Goal: Obtain resource: Download file/media

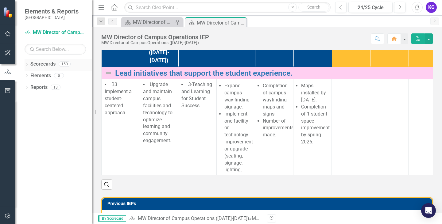
click at [28, 66] on icon "Dropdown" at bounding box center [27, 64] width 4 height 3
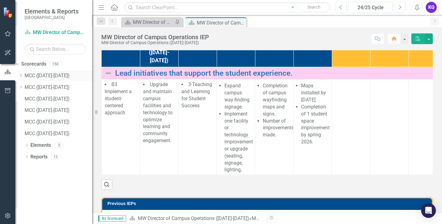
click at [23, 74] on icon "Dropdown" at bounding box center [20, 76] width 5 height 4
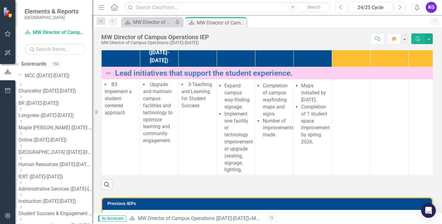
click at [37, 119] on div "Dropdown Maple Woods (2025-2026)" at bounding box center [55, 125] width 74 height 12
click at [23, 121] on icon "Dropdown" at bounding box center [20, 122] width 5 height 4
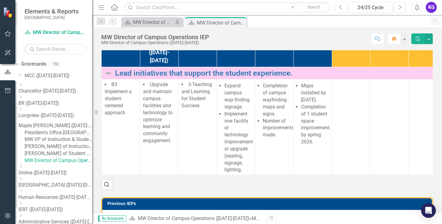
click at [55, 133] on link "President's Office [GEOGRAPHIC_DATA][PERSON_NAME] ([DATE]-[DATE])" at bounding box center [58, 132] width 67 height 7
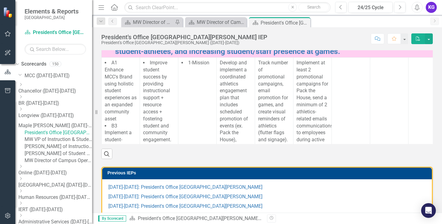
scroll to position [123, 0]
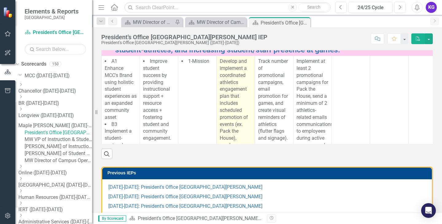
click at [224, 102] on p "Develop and implement a coordinated athletics engagement plan that includes sch…" at bounding box center [236, 145] width 32 height 175
click at [221, 101] on p "Develop and implement a coordinated athletics engagement plan that includes sch…" at bounding box center [236, 145] width 32 height 175
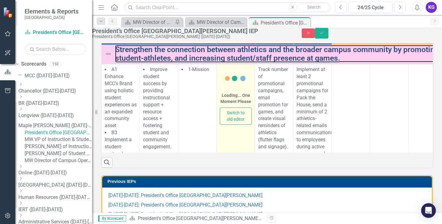
click at [221, 62] on link "Strengthen the connection between athletics and the broader campus community by…" at bounding box center [317, 53] width 405 height 17
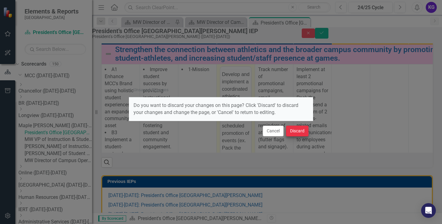
scroll to position [0, 0]
click at [275, 128] on button "Cancel" at bounding box center [273, 131] width 21 height 11
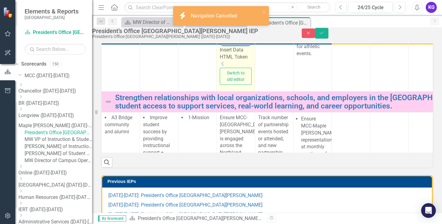
scroll to position [268, 0]
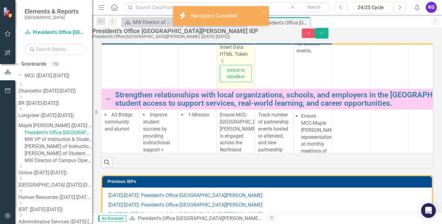
drag, startPoint x: 223, startPoint y: -60, endPoint x: 470, endPoint y: 46, distance: 268.3
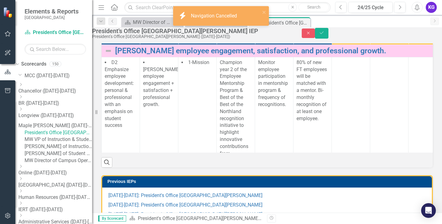
scroll to position [123, 0]
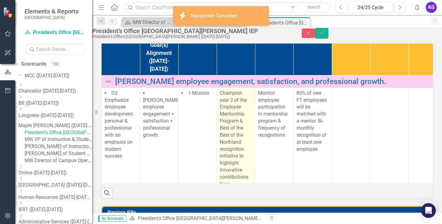
click at [241, 165] on p "Champion year 2 of the Employee Mentorship Program & Best of the Best of the No…" at bounding box center [236, 142] width 32 height 105
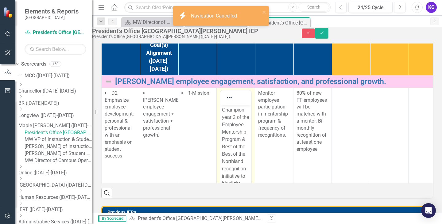
scroll to position [0, 0]
click at [227, 122] on p "Champion year 2 of the Employee Mentorship Program & Best of the Best of the No…" at bounding box center [236, 161] width 28 height 110
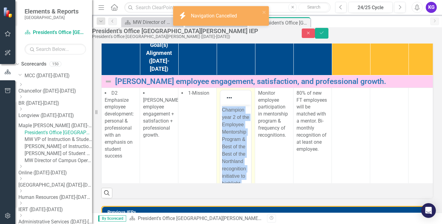
click at [227, 122] on p "Champion year 2 of the Employee Mentorship Program & Best of the Best of the No…" at bounding box center [236, 161] width 28 height 110
copy p "Champion year 2 of the Employee Mentorship Program & Best of the Best of the No…"
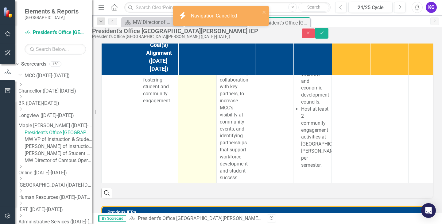
scroll to position [460, 0]
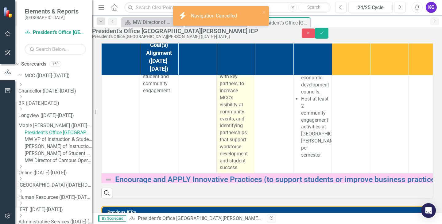
click at [237, 171] on p "Ensure MCC-[GEOGRAPHIC_DATA][PERSON_NAME] is engaged across the Northland servi…" at bounding box center [236, 90] width 32 height 161
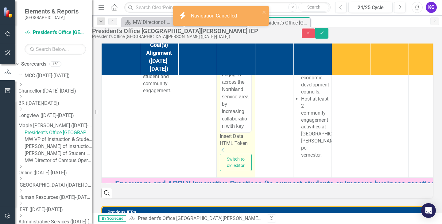
scroll to position [0, 0]
click at [232, 115] on p "Ensure MCC-[GEOGRAPHIC_DATA][PERSON_NAME] is engaged across the Northland servi…" at bounding box center [236, 130] width 28 height 206
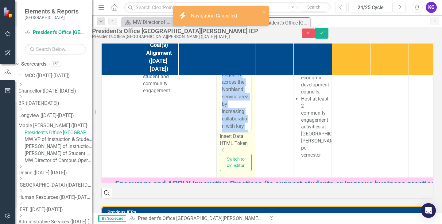
click at [232, 115] on p "Ensure MCC-[GEOGRAPHIC_DATA][PERSON_NAME] is engaged across the Northland servi…" at bounding box center [236, 130] width 28 height 206
copy p "Ensure MCC-[GEOGRAPHIC_DATA][PERSON_NAME] is engaged across the Northland servi…"
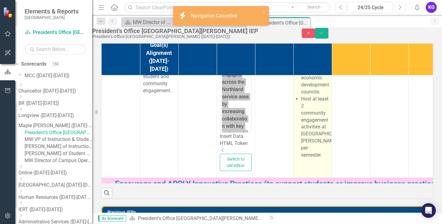
click at [318, 159] on li "Host at least 2 community engagement activities at [GEOGRAPHIC_DATA][PERSON_NAM…" at bounding box center [314, 127] width 27 height 63
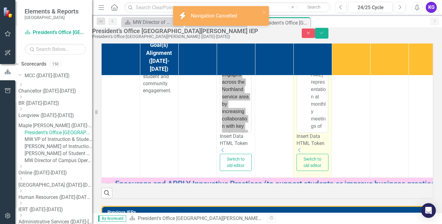
click at [315, 106] on li "Ensure MCC-Maple [PERSON_NAME] representation at monthly meetings of area chamb…" at bounding box center [318, 111] width 15 height 169
copy li "Ensure MCC-Maple [PERSON_NAME] representation at monthly meetings of area chamb…"
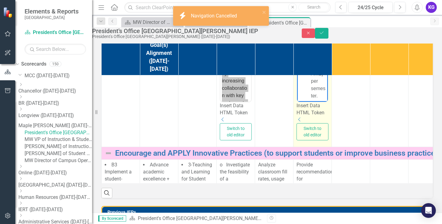
scroll to position [291, 0]
drag, startPoint x: 310, startPoint y: 88, endPoint x: 323, endPoint y: 122, distance: 36.3
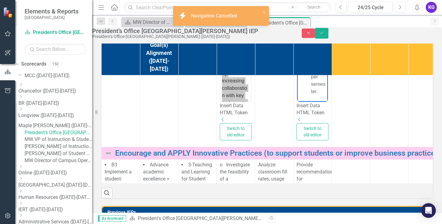
copy li "Host at least 2 community engagement activities at [GEOGRAPHIC_DATA][PERSON_NAM…"
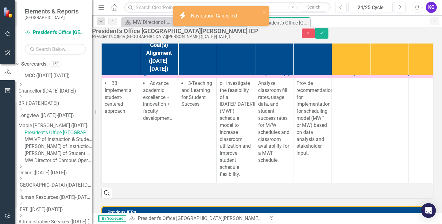
scroll to position [583, 0]
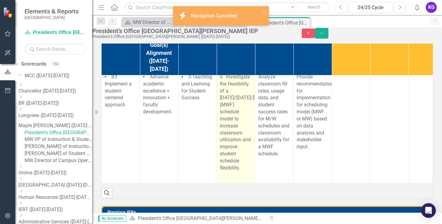
click at [233, 147] on p "o Investigate the feasibility of a [DATE]/[DATE]/[DATE] (MWF) schedule model to…" at bounding box center [236, 123] width 32 height 99
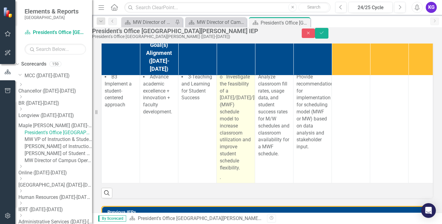
click at [233, 146] on p "o Investigate the feasibility of a [DATE]/[DATE]/[DATE] (MWF) schedule model to…" at bounding box center [236, 123] width 32 height 99
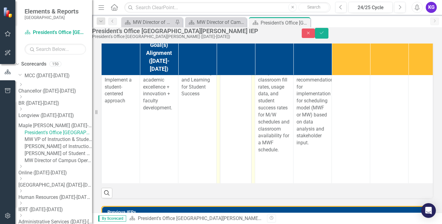
click at [233, 73] on div at bounding box center [235, 71] width 31 height 2
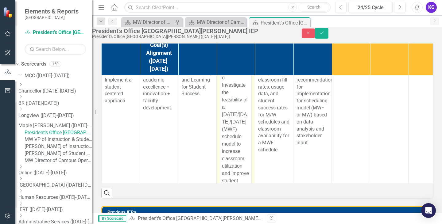
scroll to position [0, 0]
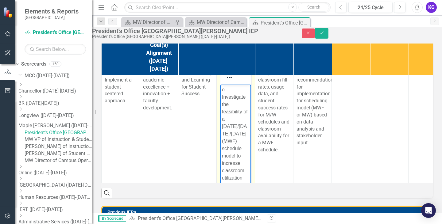
click at [232, 93] on p "o Investigate the feasibility of a [DATE]/[DATE]/[DATE] (MWF) schedule model to…" at bounding box center [236, 148] width 28 height 125
copy p "o Investigate the feasibility of a [DATE]/[DATE]/[DATE] (MWF) schedule model to…"
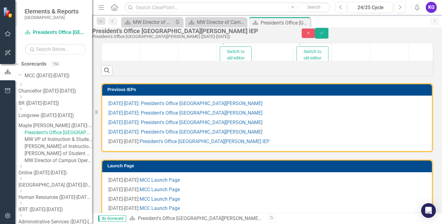
scroll to position [322, 0]
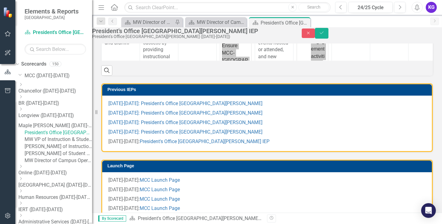
click at [67, 143] on link "MW VP of Instruction & Student Services ([DATE]-[DATE])" at bounding box center [58, 139] width 67 height 7
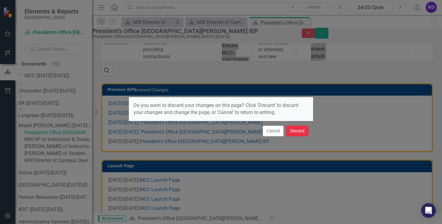
click at [289, 130] on button "Discard" at bounding box center [297, 131] width 22 height 11
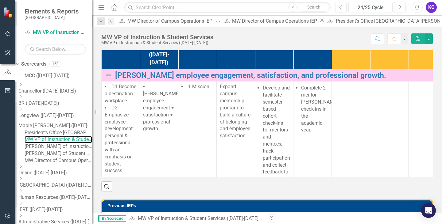
scroll to position [151, 0]
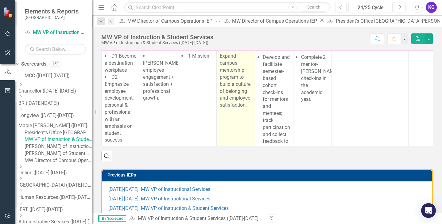
click at [232, 109] on p "Expand campus mentorship program to build a culture of belonging and employee s…" at bounding box center [236, 81] width 32 height 56
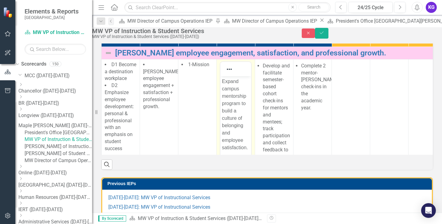
scroll to position [0, 0]
click at [226, 85] on p "Expand campus mentorship program to build a culture of belonging and employee s…" at bounding box center [236, 115] width 28 height 74
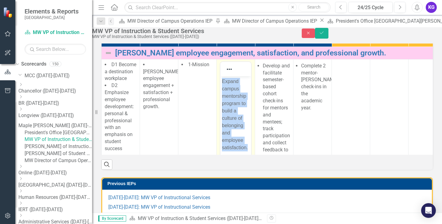
drag, startPoint x: 223, startPoint y: 79, endPoint x: 247, endPoint y: 148, distance: 73.2
click at [247, 148] on p "Expand campus mentorship program to build a culture of belonging and employee s…" at bounding box center [236, 115] width 28 height 74
copy p "Expand campus mentorship program to build a culture of belonging and employee s…"
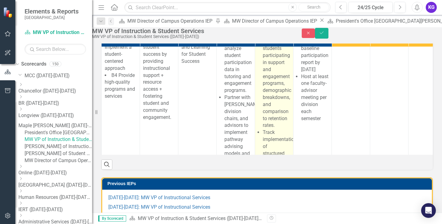
scroll to position [184, 0]
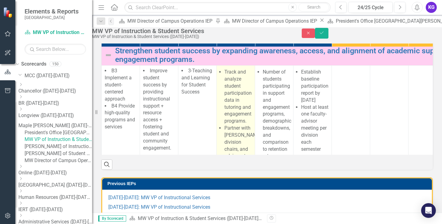
click at [229, 129] on div "Track and analyze student participation data in tutoring and engagement program…" at bounding box center [236, 163] width 32 height 189
click at [229, 132] on div "Track and analyze student participation data in tutoring and engagement program…" at bounding box center [236, 163] width 32 height 189
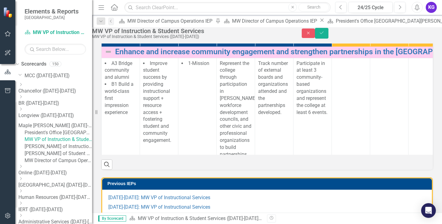
scroll to position [471, 0]
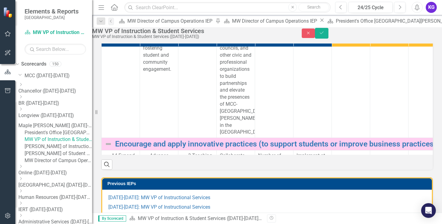
drag, startPoint x: 235, startPoint y: -199, endPoint x: 513, endPoint y: -91, distance: 298.5
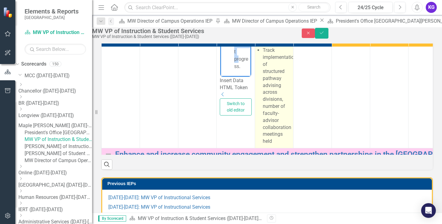
scroll to position [287, 0]
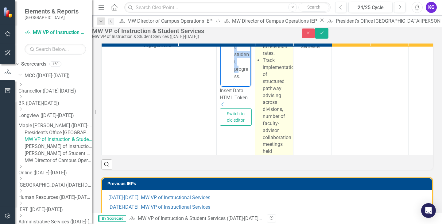
copy ul "Track and analyze student participation data in tutoring and engagement program…"
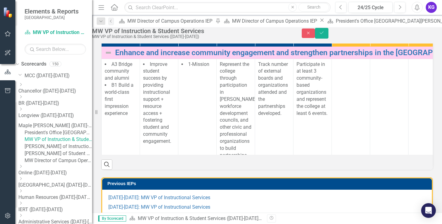
scroll to position [409, 0]
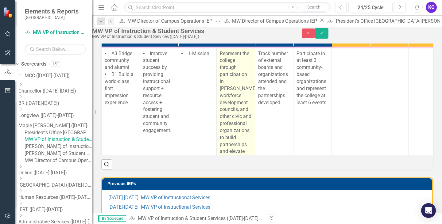
click at [245, 155] on p "Represent the college through participation in [PERSON_NAME], workforce develop…" at bounding box center [236, 123] width 32 height 147
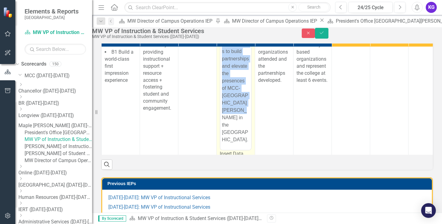
scroll to position [580, 0]
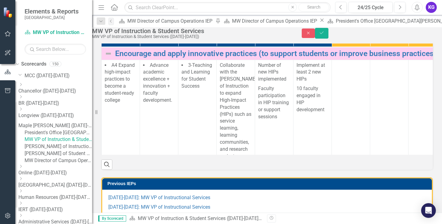
drag, startPoint x: 222, startPoint y: -100, endPoint x: 239, endPoint y: 90, distance: 190.9
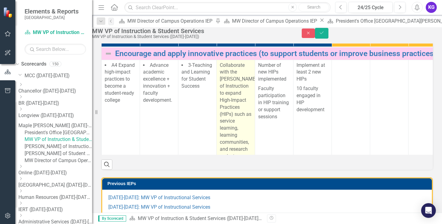
copy p "Represent the college through participation in [PERSON_NAME], workforce develop…"
click at [235, 144] on p "Collaborate with the [PERSON_NAME] of Instruction to expand High-Impact Practic…" at bounding box center [236, 118] width 32 height 112
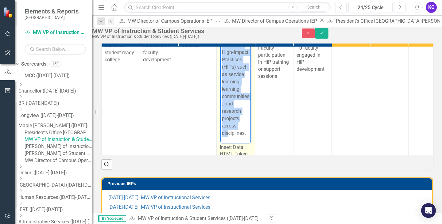
scroll to position [671, 0]
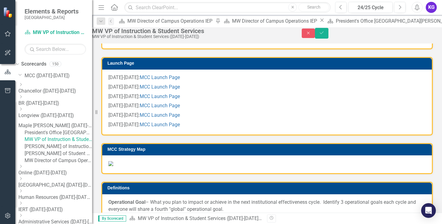
drag, startPoint x: 223, startPoint y: -192, endPoint x: 235, endPoint y: 90, distance: 281.8
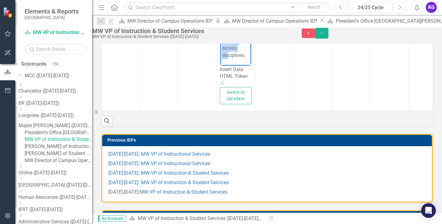
copy p "Collaborate with the [PERSON_NAME] of Instruction to expand High-Impact Practic…"
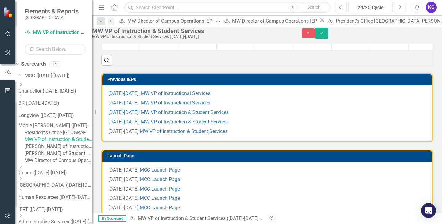
scroll to position [256, 0]
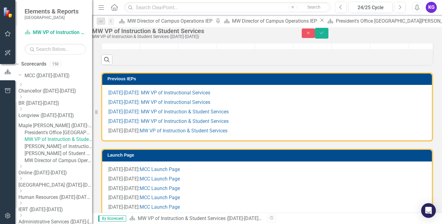
click at [65, 150] on link "[PERSON_NAME] of Instruction ([DATE]-[DATE])" at bounding box center [58, 146] width 67 height 7
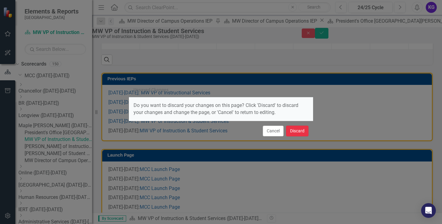
click at [294, 129] on button "Discard" at bounding box center [297, 131] width 22 height 11
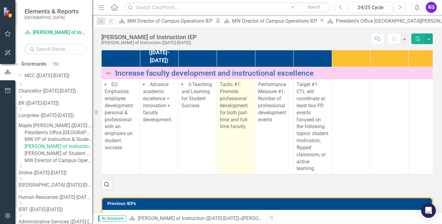
click at [223, 129] on span "Tactic #1: Promote professional development for both part-time and full-time fa…" at bounding box center [234, 106] width 29 height 48
click at [222, 129] on span "Tactic #1: Promote professional development for both part-time and full-time fa…" at bounding box center [234, 106] width 29 height 48
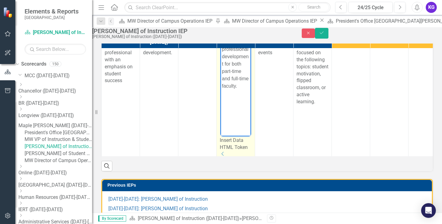
scroll to position [112, 0]
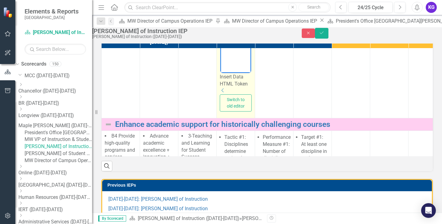
drag, startPoint x: 221, startPoint y: -23, endPoint x: 248, endPoint y: 67, distance: 93.7
click at [248, 58] on html "Tactic #1: Promote professional development for both part-time and full-time fa…" at bounding box center [235, 12] width 31 height 92
copy p "Promote professional development for both part-time and full-time faculty."
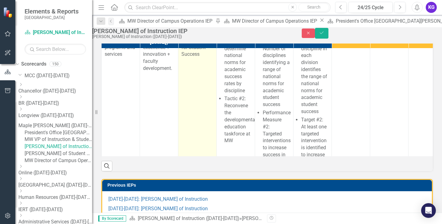
scroll to position [184, 0]
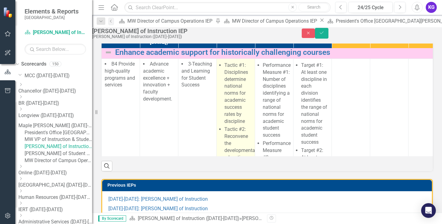
click at [251, 125] on p "Tactic #1: Disciplines determine national norms for academic success rates by d…" at bounding box center [237, 93] width 27 height 63
click at [237, 125] on p "Tactic #1: Disciplines determine national norms for academic success rates by d…" at bounding box center [237, 93] width 27 height 63
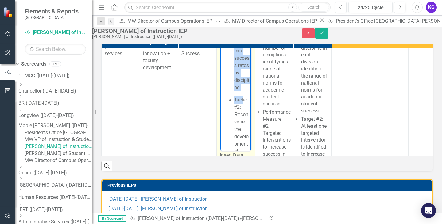
scroll to position [100, 0]
drag, startPoint x: 233, startPoint y: 71, endPoint x: 249, endPoint y: 109, distance: 41.5
click at [249, 109] on html "Tactic #1: Disciplines determine national norms for academic success rates by d…" at bounding box center [235, 61] width 31 height 234
click at [235, 83] on p "Tactic #2: Reconvene the developmental education taskforce at MW" at bounding box center [241, 97] width 15 height 96
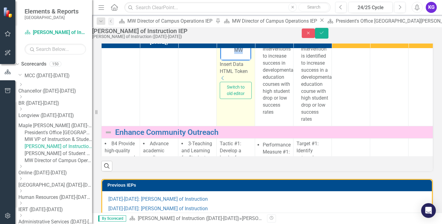
scroll to position [307, 0]
drag, startPoint x: 234, startPoint y: -15, endPoint x: 245, endPoint y: 51, distance: 67.2
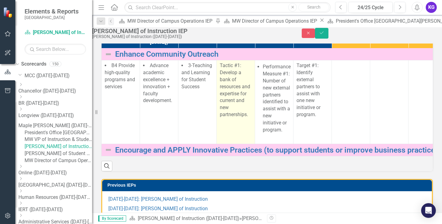
scroll to position [399, 0]
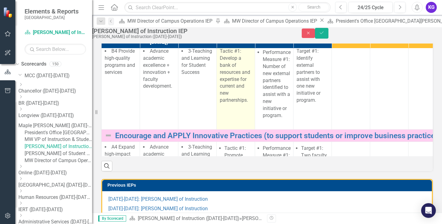
click at [228, 104] on p "Tactic #1: Develop a bank of resources and expertise for current and new partne…" at bounding box center [236, 76] width 32 height 56
click at [232, 104] on p "Tactic #1: Develop a bank of resources and expertise for current and new partne…" at bounding box center [236, 76] width 32 height 56
click at [226, 104] on p "Tactic #1: Develop a bank of resources and expertise for current and new partne…" at bounding box center [236, 76] width 32 height 56
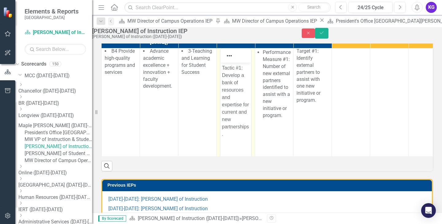
scroll to position [0, 0]
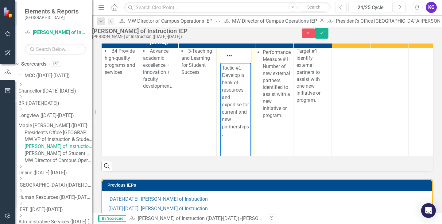
drag, startPoint x: 223, startPoint y: 74, endPoint x: 247, endPoint y: 131, distance: 62.4
click at [247, 131] on p "Tactic #1: Develop a bank of resources and expertise for current and new partne…" at bounding box center [236, 101] width 28 height 74
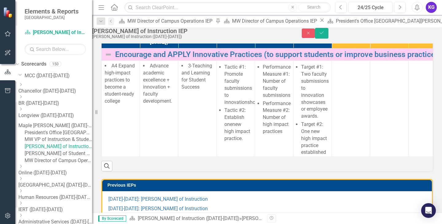
scroll to position [583, 0]
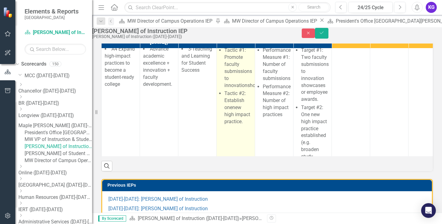
click at [246, 88] on span "Promote faculty submissions to innovation" at bounding box center [238, 71] width 28 height 34
click at [231, 89] on p "Tactic #1: Promote faculty submissions to innovation showcases or employee awar…" at bounding box center [237, 68] width 27 height 42
click at [231, 88] on span "Promote faculty submissions to innovation" at bounding box center [238, 71] width 28 height 34
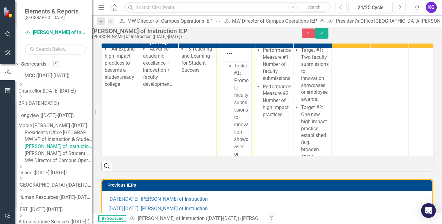
scroll to position [0, 0]
drag, startPoint x: 232, startPoint y: 64, endPoint x: 236, endPoint y: 67, distance: 4.3
click at [236, 67] on ul "Tactic #1: Promote faculty submissions to innovation showcases or employee awar…" at bounding box center [236, 124] width 28 height 125
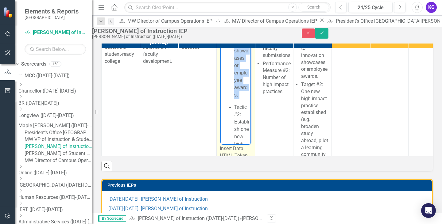
scroll to position [111, 0]
drag, startPoint x: 233, startPoint y: 56, endPoint x: 241, endPoint y: 87, distance: 32.1
click at [241, 67] on ul "Tactic #1: Promote faculty submissions to innovation showcases or employee awar…" at bounding box center [236, 4] width 28 height 125
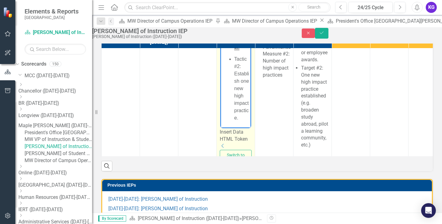
scroll to position [637, 0]
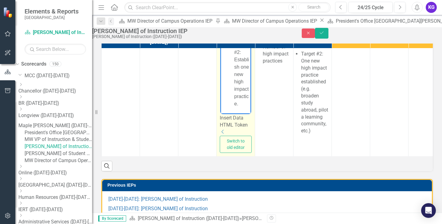
click at [226, 82] on ul "Tactic #2: Establish one new high impact practice." at bounding box center [236, 74] width 28 height 66
drag, startPoint x: 232, startPoint y: 82, endPoint x: 243, endPoint y: 105, distance: 26.1
click at [243, 105] on ul "Tactic #2: Establish one new high impact practice." at bounding box center [236, 74] width 28 height 66
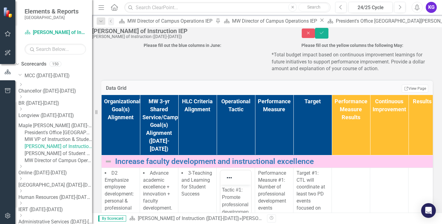
scroll to position [0, 0]
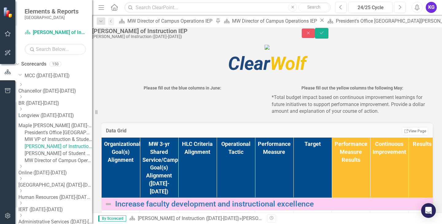
click at [58, 157] on link "[PERSON_NAME] of Student Development and Enrollment ([DATE]-[DATE])" at bounding box center [58, 153] width 67 height 7
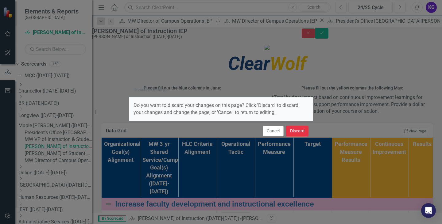
click at [298, 128] on button "Discard" at bounding box center [297, 131] width 22 height 11
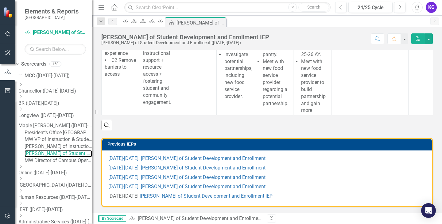
scroll to position [184, 0]
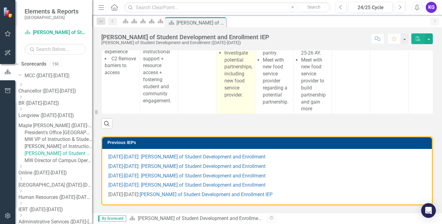
click at [238, 99] on li "Investigate potential partnerships, including new food service provider." at bounding box center [237, 74] width 27 height 49
click at [234, 99] on li "Investigate potential partnerships, including new food service provider." at bounding box center [237, 74] width 27 height 49
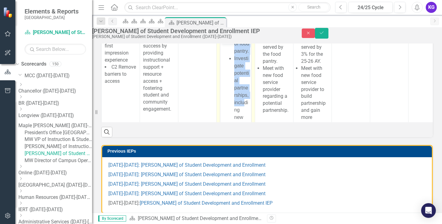
scroll to position [27, 0]
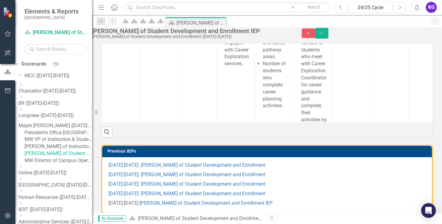
drag, startPoint x: 233, startPoint y: -216, endPoint x: 461, endPoint y: -96, distance: 257.6
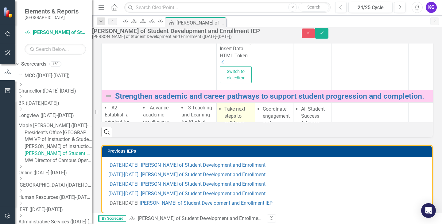
scroll to position [79, 0]
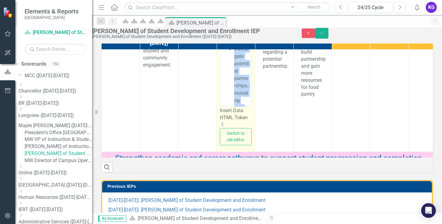
scroll to position [24, 0]
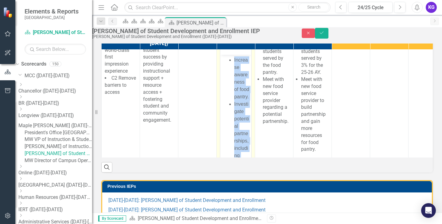
drag, startPoint x: 242, startPoint y: 152, endPoint x: 223, endPoint y: 50, distance: 103.2
click at [223, 55] on html "Increase awareness of food pantry. Investigate potential partnerships, includin…" at bounding box center [235, 132] width 31 height 155
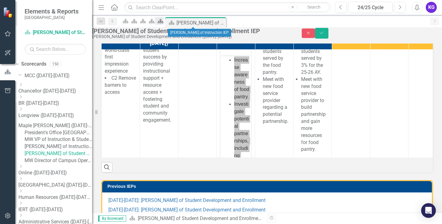
click at [163, 22] on icon "Scorecard" at bounding box center [160, 21] width 6 height 5
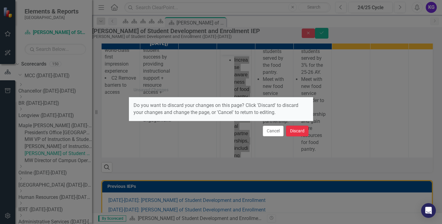
click at [302, 129] on button "Discard" at bounding box center [297, 131] width 22 height 11
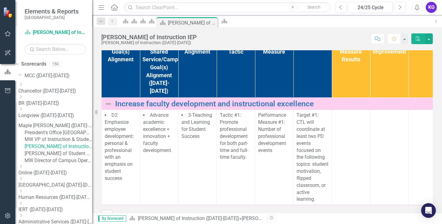
scroll to position [123, 0]
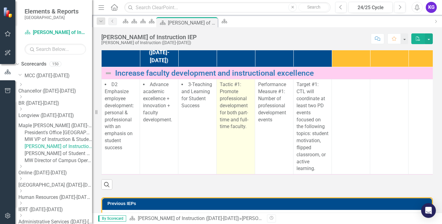
click at [224, 129] on span "Tactic #1: Promote professional development for both part-time and full-time fa…" at bounding box center [234, 106] width 29 height 48
click at [220, 129] on span "Tactic #1: Promote professional development for both part-time and full-time fa…" at bounding box center [234, 106] width 29 height 48
click at [221, 129] on span "Tactic #1: Promote professional development for both part-time and full-time fa…" at bounding box center [234, 106] width 29 height 48
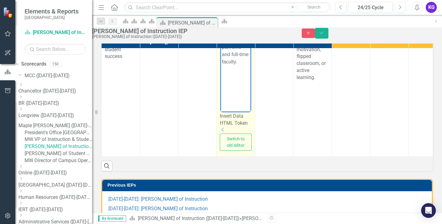
scroll to position [116, 0]
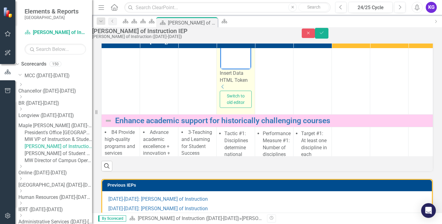
drag, startPoint x: 222, startPoint y: -26, endPoint x: 241, endPoint y: 59, distance: 86.9
click at [241, 54] on html "Tactic #1: Promote professional development for both part-time and full-time fa…" at bounding box center [235, 8] width 31 height 92
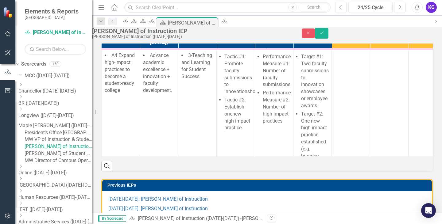
scroll to position [521, 0]
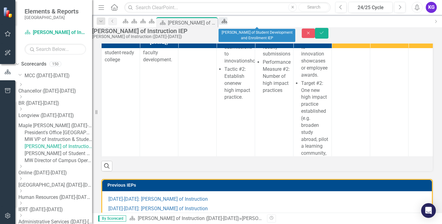
click at [227, 20] on icon "Scorecard" at bounding box center [224, 21] width 6 height 5
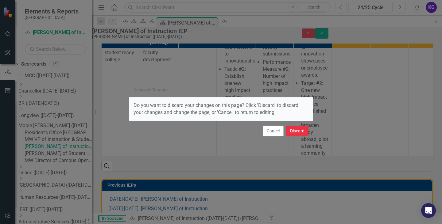
click at [301, 128] on button "Discard" at bounding box center [297, 131] width 22 height 11
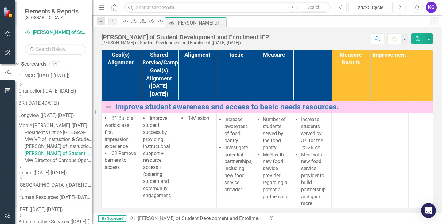
scroll to position [153, 0]
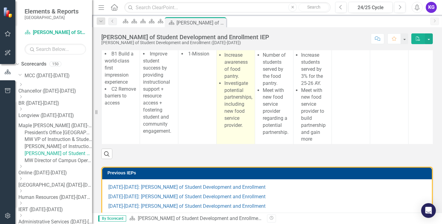
click at [243, 80] on li "Increase awareness of food pantry." at bounding box center [237, 66] width 27 height 28
click at [238, 80] on li "Increase awareness of food pantry." at bounding box center [237, 66] width 27 height 28
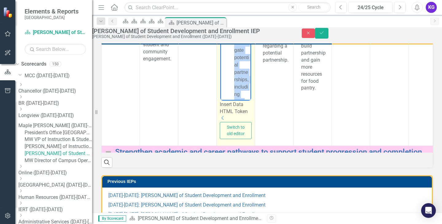
scroll to position [78, 0]
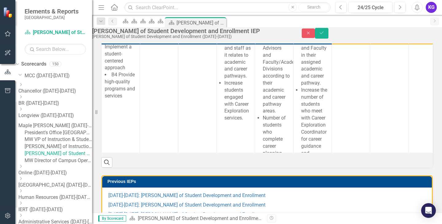
drag, startPoint x: 232, startPoint y: -161, endPoint x: 460, endPoint y: -40, distance: 258.0
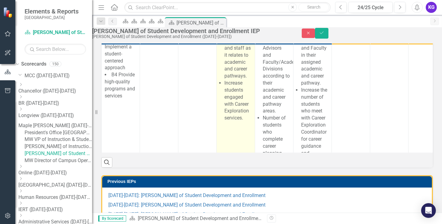
scroll to position [117, 0]
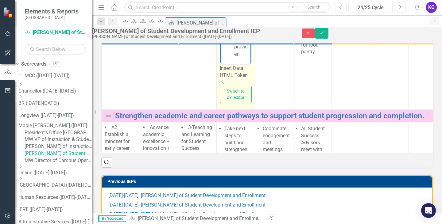
click at [241, 52] on li "Investigate potential partnerships, including new food service provider." at bounding box center [241, 6] width 15 height 103
drag, startPoint x: 242, startPoint y: 54, endPoint x: 226, endPoint y: 14, distance: 43.1
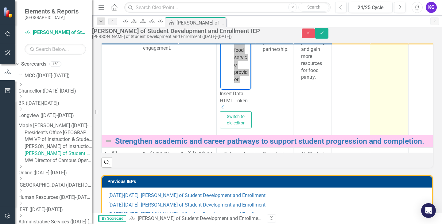
scroll to position [56, 0]
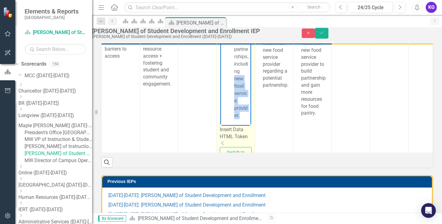
click at [238, 104] on li "Investigate potential partnerships, including new food service provider." at bounding box center [241, 67] width 15 height 103
drag, startPoint x: 241, startPoint y: 116, endPoint x: 229, endPoint y: 95, distance: 23.5
click at [229, 95] on ul "Increase awareness of food pantry. Investigate potential partnerships, includin…" at bounding box center [236, 45] width 28 height 147
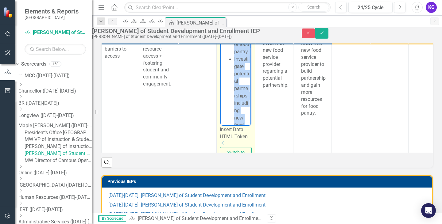
scroll to position [0, 0]
drag, startPoint x: 243, startPoint y: 117, endPoint x: 454, endPoint y: 93, distance: 212.6
click at [228, 20] on ul "Increase awareness of food pantry. Investigate potential partnerships, includin…" at bounding box center [236, 93] width 28 height 147
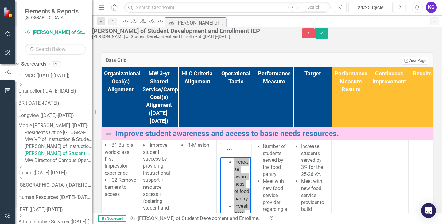
scroll to position [92, 0]
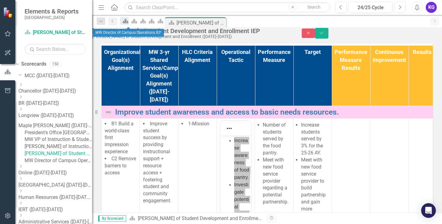
click at [128, 25] on div "Scorecard" at bounding box center [124, 21] width 9 height 8
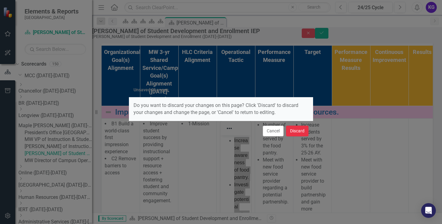
click at [296, 132] on button "Discard" at bounding box center [297, 131] width 22 height 11
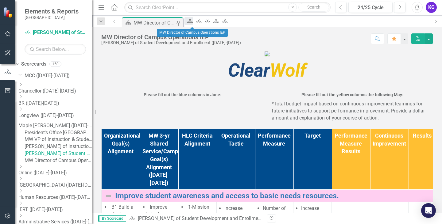
click at [189, 21] on icon "Scorecard" at bounding box center [190, 21] width 6 height 5
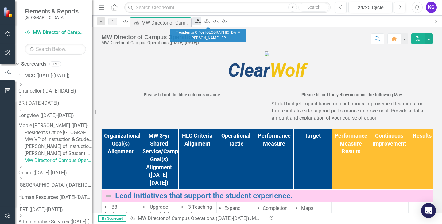
click at [201, 22] on icon "Scorecard" at bounding box center [198, 21] width 6 height 5
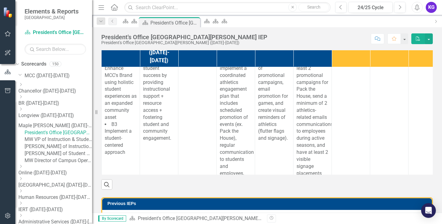
scroll to position [123, 0]
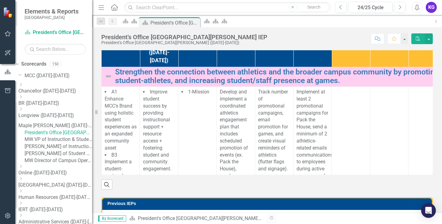
click at [223, 17] on div "Dropdown Search Scorecard MW Director of Campus Operations IEP Pin Scorecard MW…" at bounding box center [267, 21] width 350 height 12
click at [210, 21] on icon "Scorecard" at bounding box center [207, 21] width 6 height 5
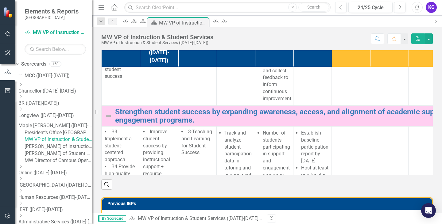
scroll to position [92, 0]
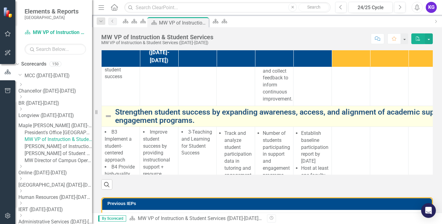
click at [182, 125] on link "Strengthen student success by expanding awareness, access, and alignment of aca…" at bounding box center [317, 116] width 405 height 17
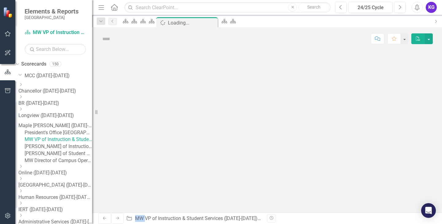
click at [182, 159] on div at bounding box center [267, 131] width 350 height 163
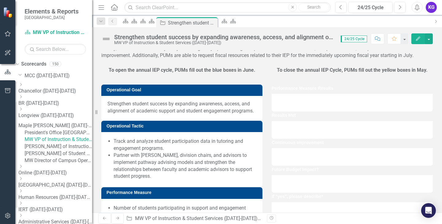
scroll to position [61, 0]
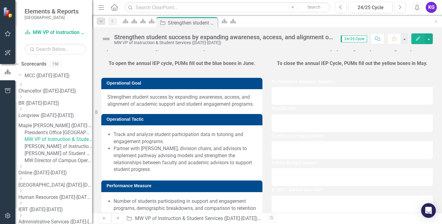
click at [123, 108] on span "Strengthen student success by expanding awareness, access, and alignment of aca…" at bounding box center [181, 101] width 149 height 14
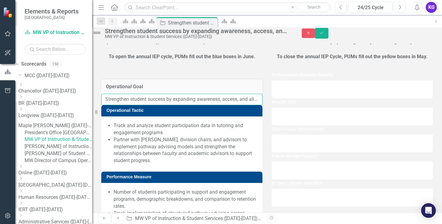
click at [123, 105] on input "Strengthen student success by expanding awareness, access, and alignment of aca…" at bounding box center [181, 99] width 161 height 11
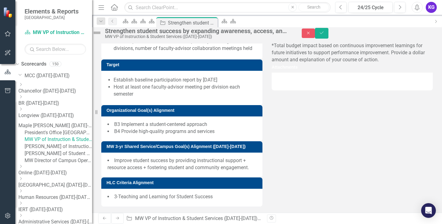
scroll to position [245, 0]
click at [215, 20] on icon "Close" at bounding box center [212, 22] width 6 height 5
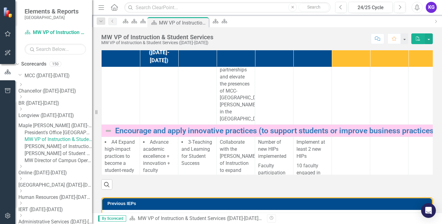
scroll to position [491, 0]
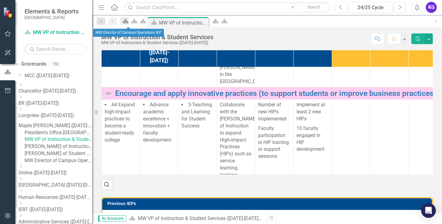
click at [128, 21] on icon at bounding box center [126, 21] width 6 height 4
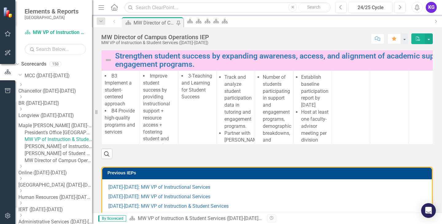
scroll to position [123, 0]
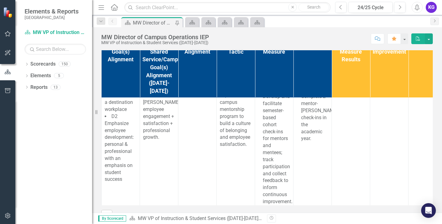
scroll to position [31, 0]
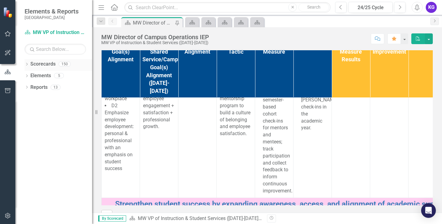
click at [29, 63] on div "Dropdown Scorecards 150" at bounding box center [58, 65] width 67 height 12
click at [26, 64] on icon "Dropdown" at bounding box center [27, 64] width 4 height 3
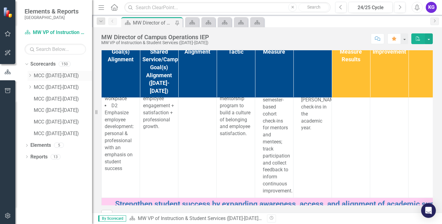
click at [31, 75] on icon at bounding box center [30, 75] width 2 height 3
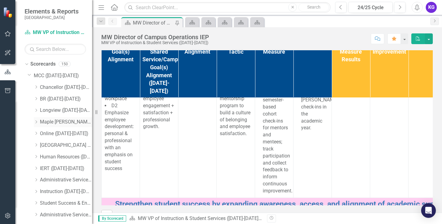
click at [48, 124] on link "Maple [PERSON_NAME] ([DATE]-[DATE])" at bounding box center [66, 122] width 52 height 7
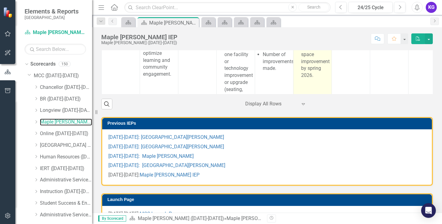
scroll to position [2576, 0]
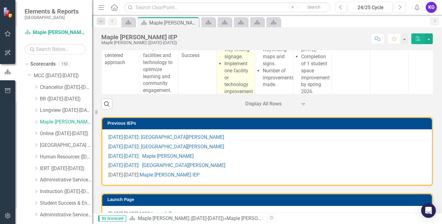
click at [224, 60] on li "Expand campus way-finding signage." at bounding box center [237, 46] width 27 height 28
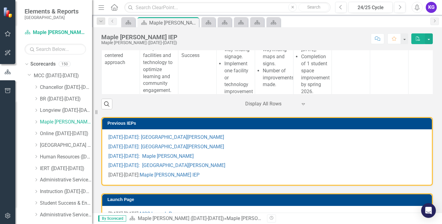
click at [224, 19] on link "Lead initiatives that support the student experience." at bounding box center [317, 14] width 405 height 9
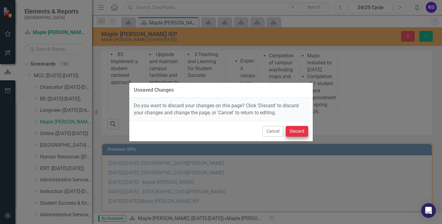
scroll to position [0, 0]
click at [293, 129] on button "Discard" at bounding box center [297, 131] width 22 height 11
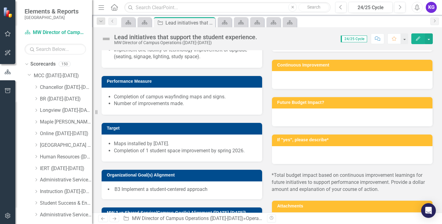
scroll to position [153, 0]
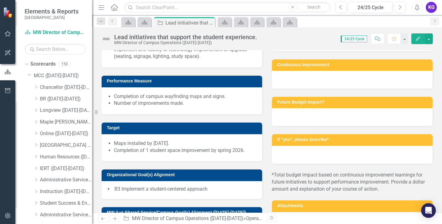
click at [144, 60] on li "Implement one facility or technology improvement or upgrade (seating, signage, …" at bounding box center [185, 53] width 142 height 14
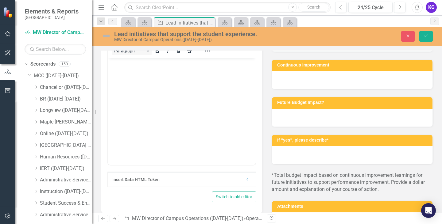
click at [144, 55] on button "Paragraph" at bounding box center [132, 51] width 40 height 9
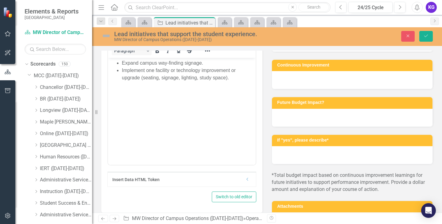
scroll to position [0, 0]
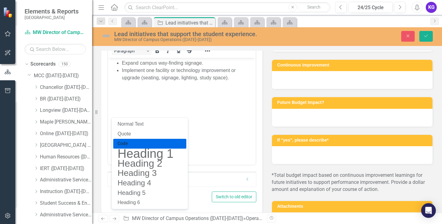
click at [209, 94] on body "Expand campus way-finding signage. Implement one facility or technology improve…" at bounding box center [182, 104] width 148 height 92
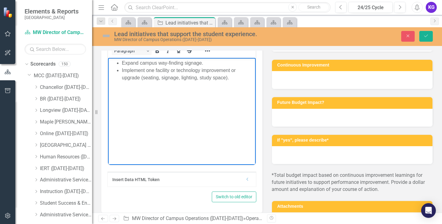
drag, startPoint x: 233, startPoint y: 78, endPoint x: 109, endPoint y: 62, distance: 124.7
click at [109, 62] on ul "Expand campus way-finding signage. Implement one facility or technology improve…" at bounding box center [181, 70] width 144 height 22
copy ul "Expand campus way-finding signage. Implement one facility or technology improve…"
click at [208, 21] on icon "Close" at bounding box center [209, 22] width 6 height 5
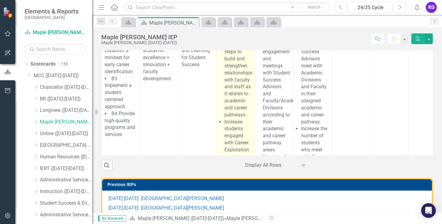
scroll to position [2097, 0]
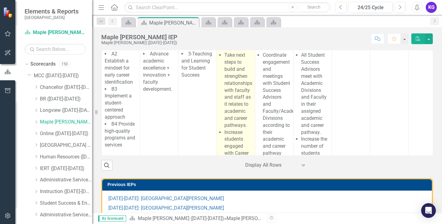
click at [245, 171] on li "Increase students engaged with Career Exploration services." at bounding box center [237, 150] width 27 height 42
click at [231, 150] on li "Increase students engaged with Career Exploration services." at bounding box center [237, 150] width 27 height 42
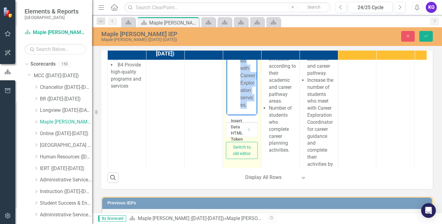
scroll to position [2176, 0]
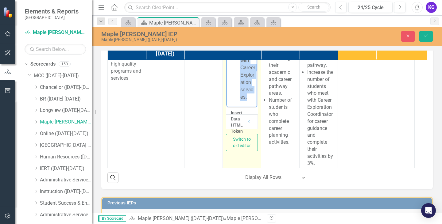
drag, startPoint x: 238, startPoint y: 58, endPoint x: 250, endPoint y: 160, distance: 103.1
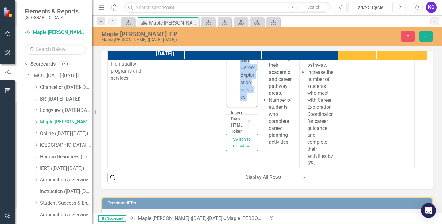
copy li "Increase students engaged with Career Exploration services."
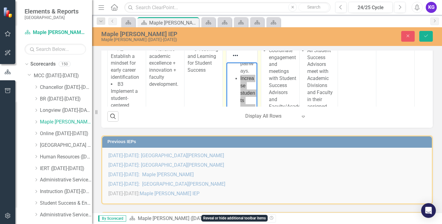
scroll to position [2054, 0]
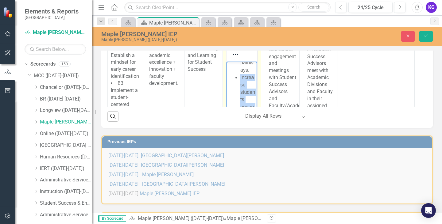
click at [247, 74] on li "Increase students engaged with Career Exploration services." at bounding box center [247, 118] width 15 height 88
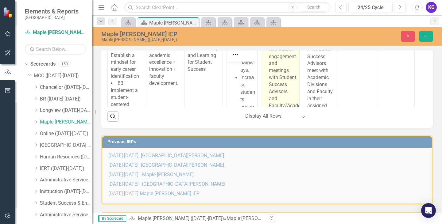
click at [280, 94] on li "Coordinate engagement and meetings with Student Success Advisors and Faculty/Ac…" at bounding box center [282, 102] width 27 height 112
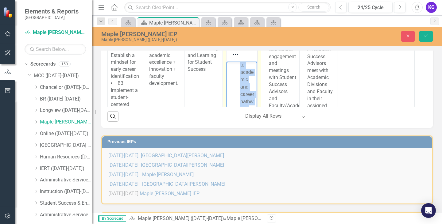
scroll to position [0, 0]
drag, startPoint x: 246, startPoint y: 109, endPoint x: 231, endPoint y: 47, distance: 64.3
click at [231, 61] on html "Take next steps to build and strengthen relationships with faculty and staff as…" at bounding box center [241, 194] width 31 height 266
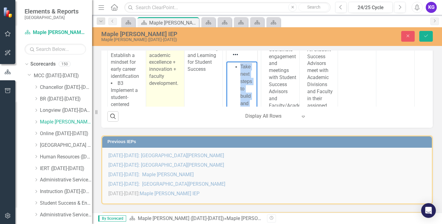
copy li "Take next steps to build and strengthen relationships with faculty and staff as…"
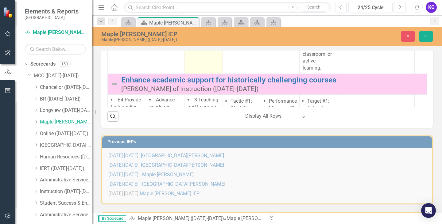
scroll to position [1410, 0]
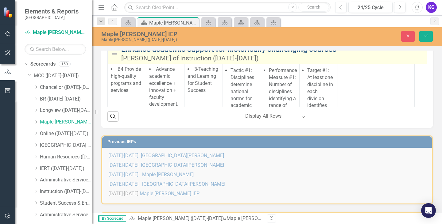
click at [144, 54] on link "Enhance academic support for historically challenging courses" at bounding box center [323, 49] width 405 height 9
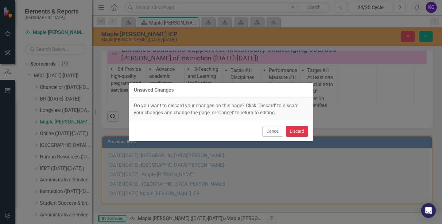
click at [294, 129] on button "Discard" at bounding box center [297, 131] width 22 height 11
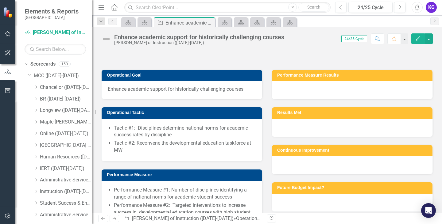
scroll to position [92, 0]
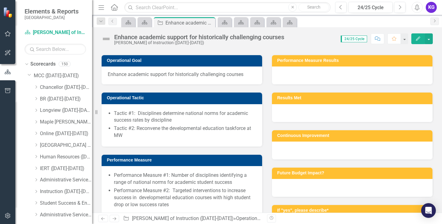
click at [147, 78] on span "Enhance academic support for historically challenging courses" at bounding box center [182, 74] width 148 height 7
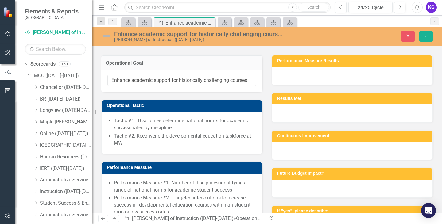
click at [147, 92] on div "Enhance academic support for historically challenging courses" at bounding box center [181, 81] width 161 height 22
click at [147, 86] on input "Enhance academic support for historically challenging courses" at bounding box center [181, 80] width 149 height 11
click at [211, 21] on icon "Close" at bounding box center [209, 22] width 6 height 5
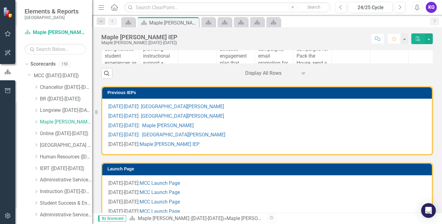
scroll to position [123, 0]
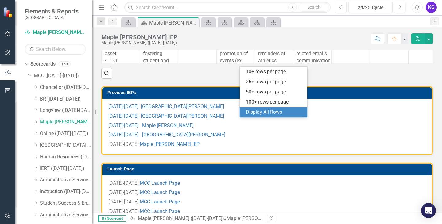
click at [301, 76] on icon "Expand" at bounding box center [303, 73] width 6 height 5
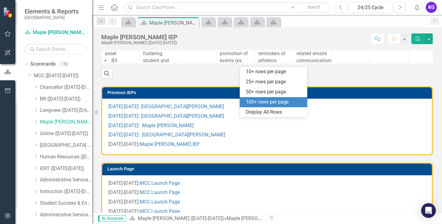
click at [265, 101] on div "100+ rows per page" at bounding box center [275, 102] width 58 height 7
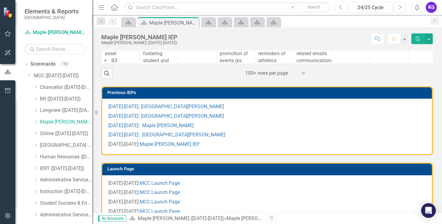
click at [257, 78] on div at bounding box center [271, 73] width 52 height 8
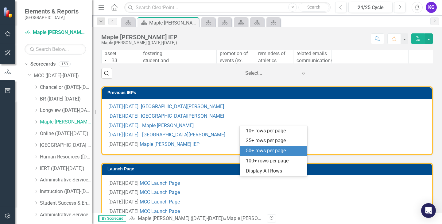
click at [254, 151] on div "50+ rows per page" at bounding box center [275, 151] width 58 height 7
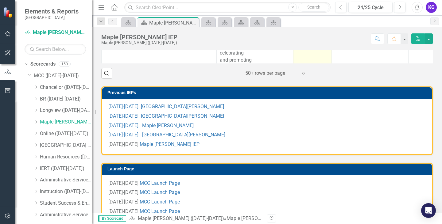
scroll to position [215, 0]
click at [417, 38] on icon "PDF" at bounding box center [418, 38] width 6 height 4
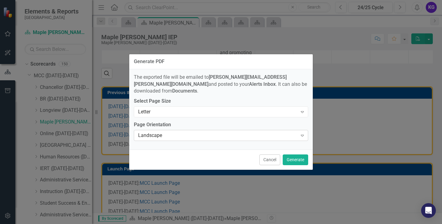
click at [240, 134] on div "Landscape" at bounding box center [217, 135] width 159 height 7
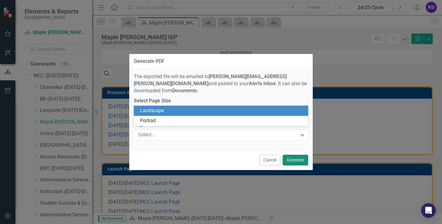
click at [293, 157] on button "Generate" at bounding box center [294, 160] width 25 height 11
